Goal: Information Seeking & Learning: Find specific fact

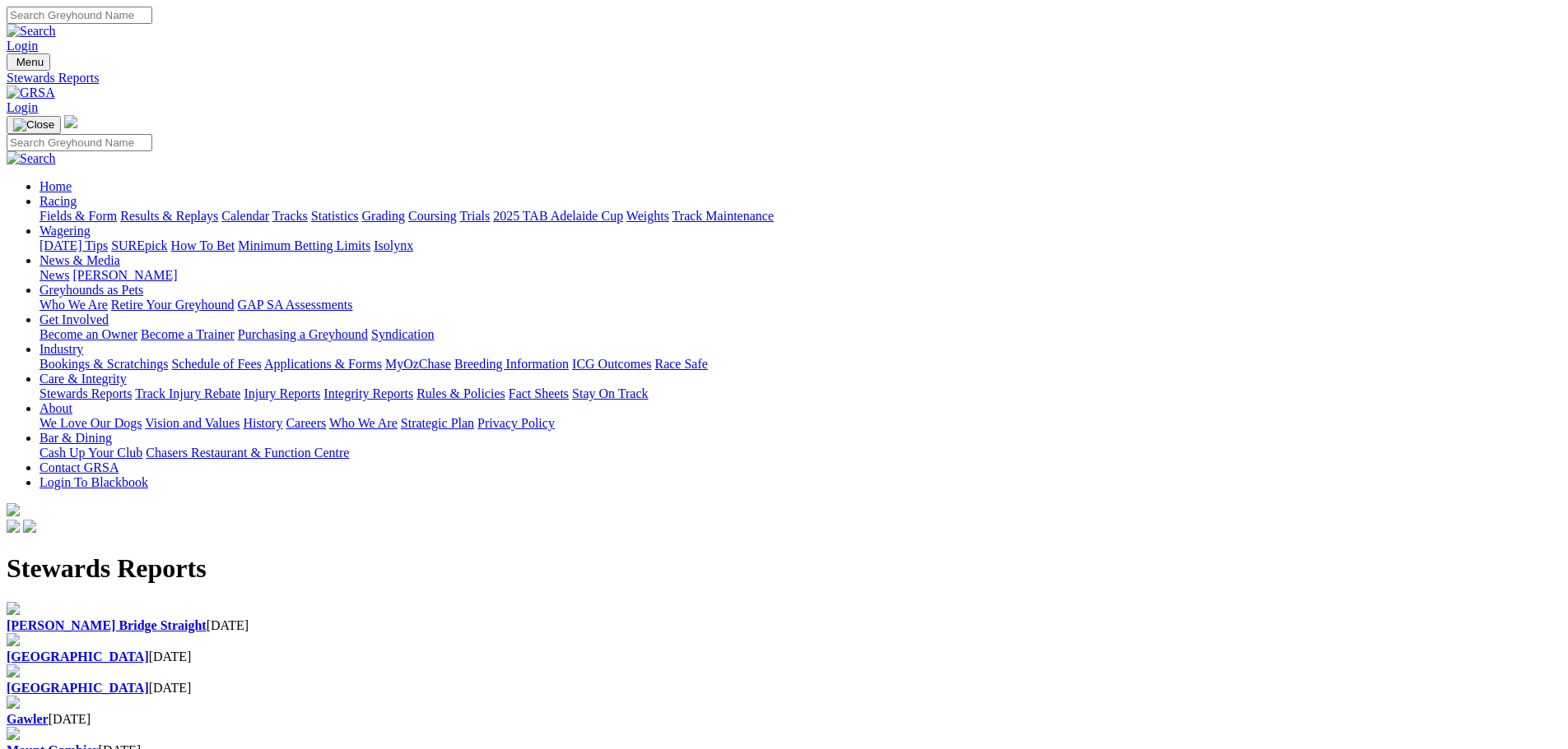
click at [766, 681] on div "Angle Park 01 Sep 2025" at bounding box center [784, 688] width 1555 height 15
click at [769, 681] on div "Angle Park 01 Sep 2025" at bounding box center [784, 688] width 1555 height 15
click at [542, 650] on div "Angle Park 02 Sep 2025" at bounding box center [784, 657] width 1555 height 15
click at [206, 618] on b "[PERSON_NAME] Bridge Straight" at bounding box center [106, 625] width 200 height 14
